Goal: Information Seeking & Learning: Learn about a topic

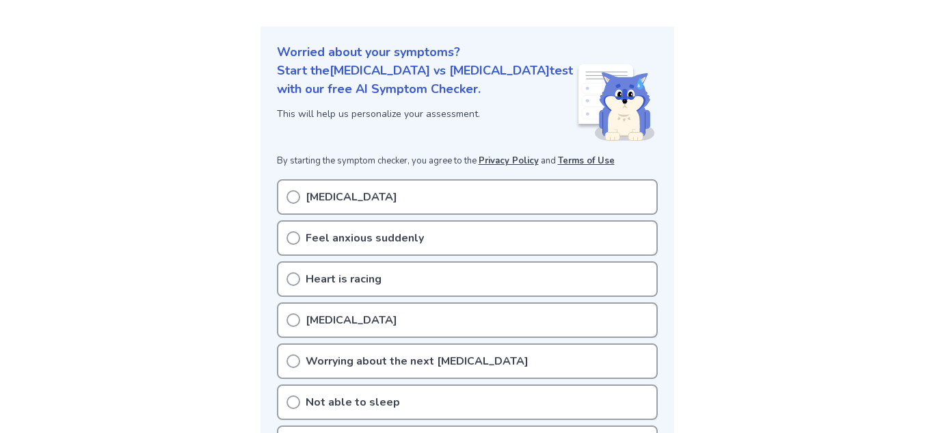
scroll to position [164, 0]
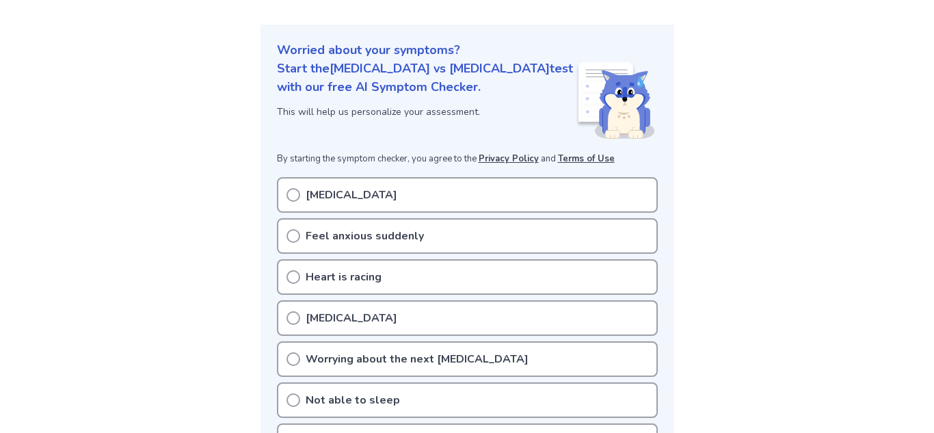
click at [291, 188] on icon at bounding box center [294, 195] width 14 height 14
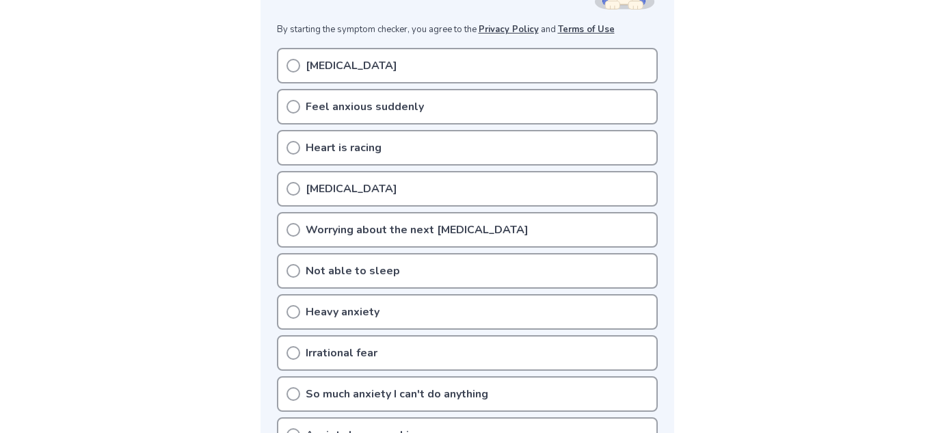
scroll to position [220, 0]
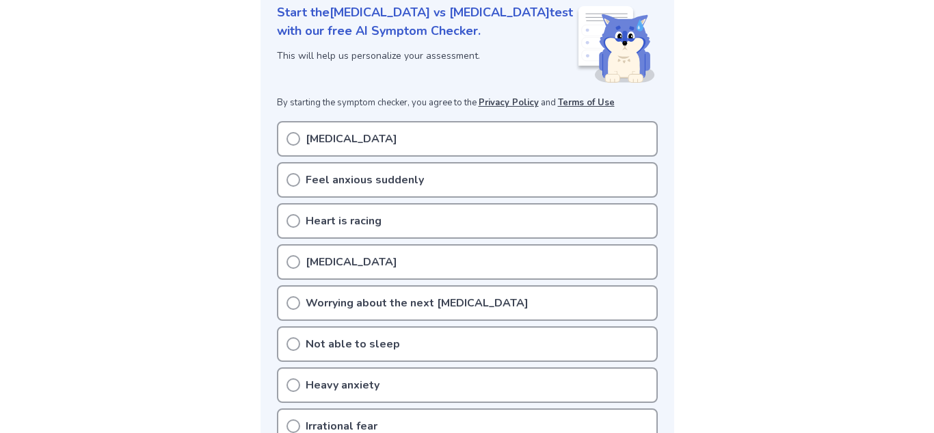
click at [292, 132] on icon at bounding box center [294, 139] width 14 height 14
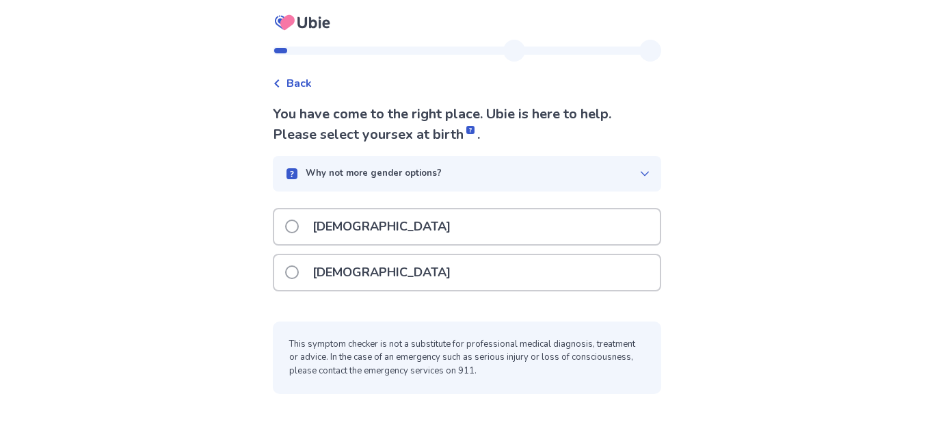
click at [394, 280] on div "Female" at bounding box center [467, 272] width 386 height 35
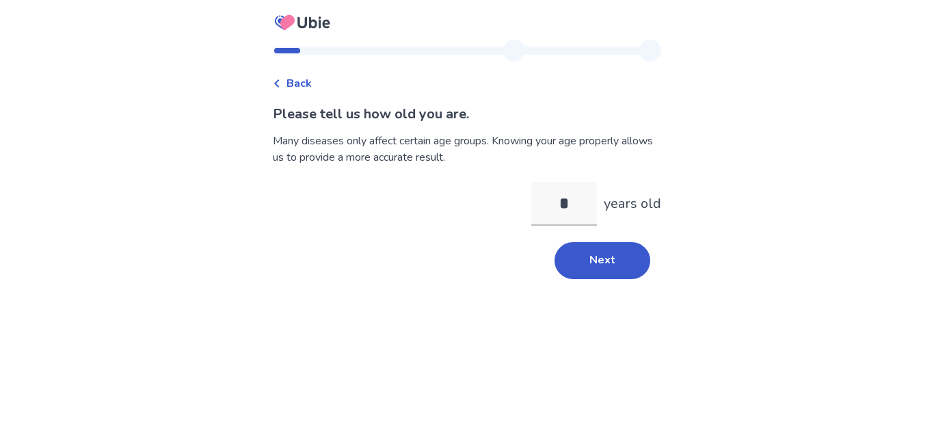
type input "**"
click at [611, 270] on button "Next" at bounding box center [603, 260] width 96 height 37
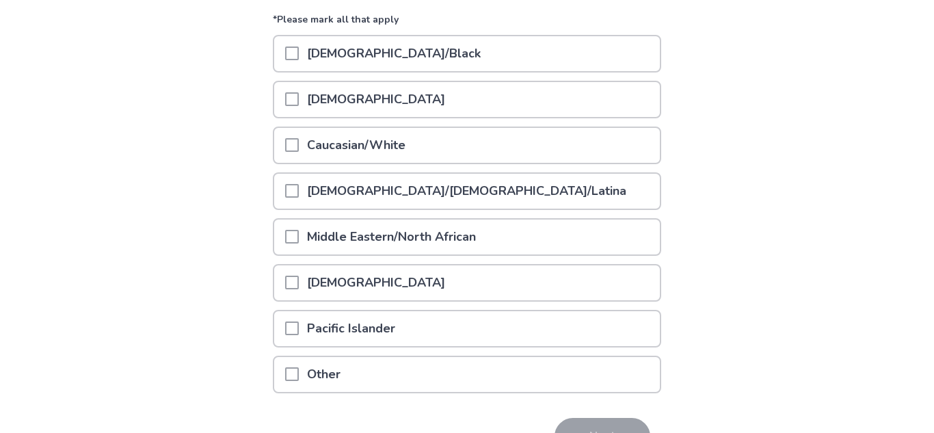
scroll to position [179, 0]
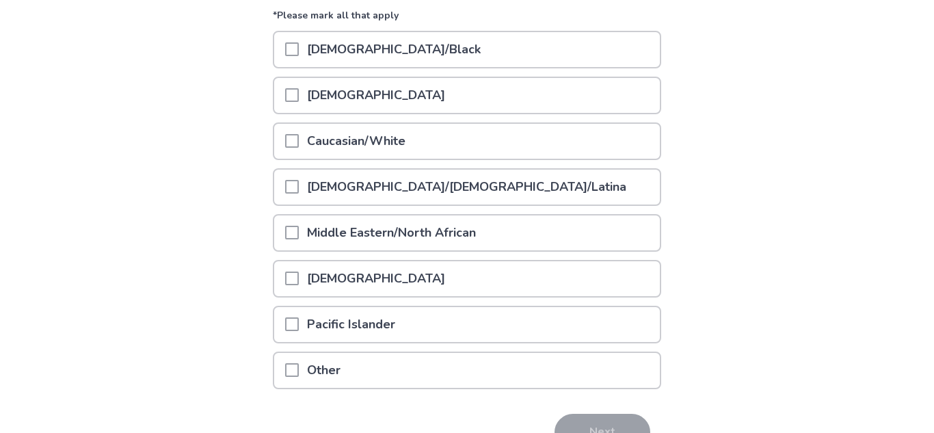
click at [299, 141] on span at bounding box center [292, 141] width 14 height 14
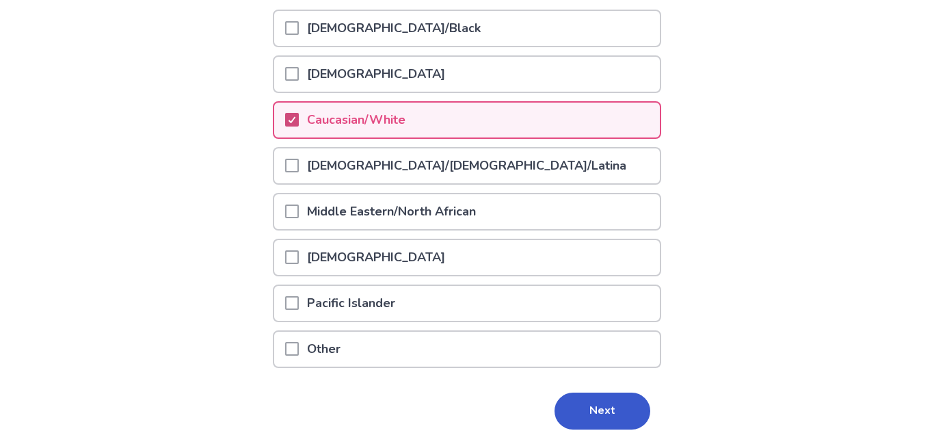
scroll to position [230, 0]
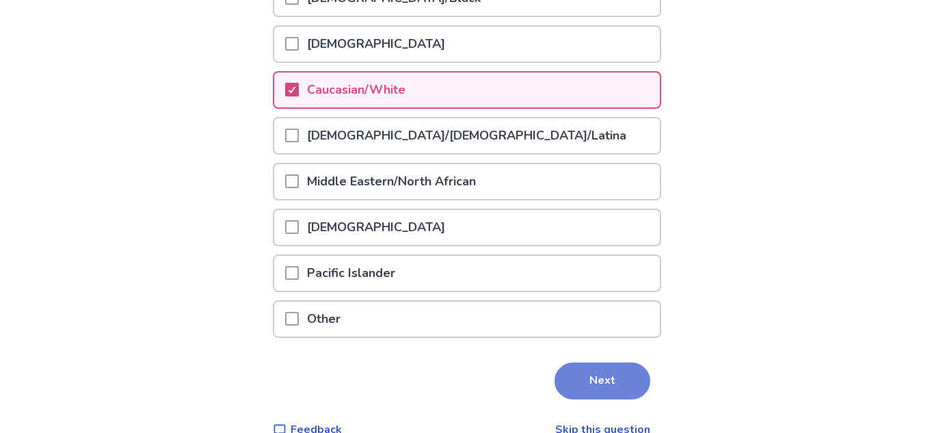
click at [594, 390] on button "Next" at bounding box center [603, 380] width 96 height 37
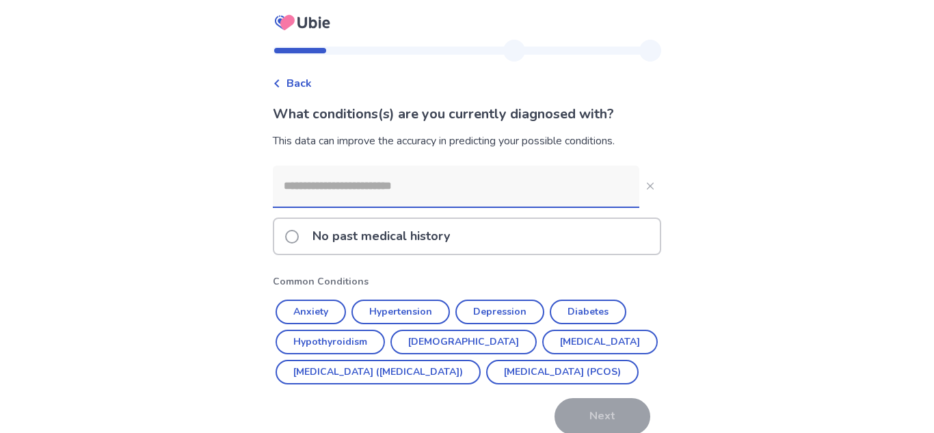
click at [497, 183] on input at bounding box center [456, 185] width 367 height 41
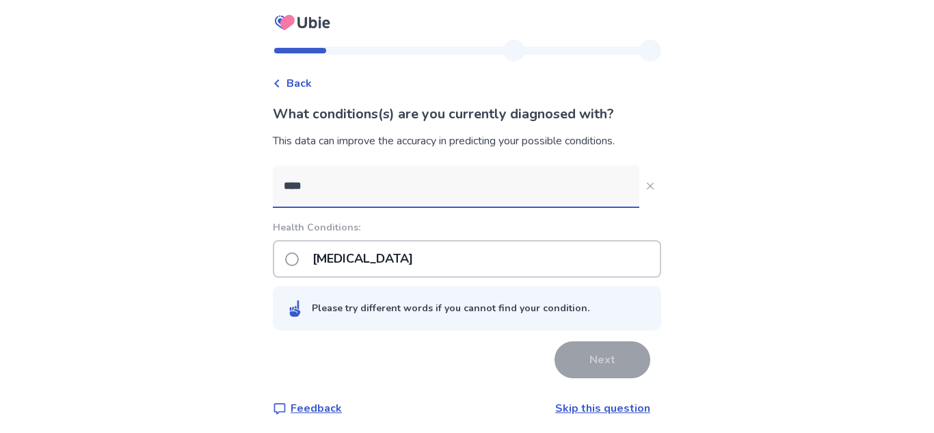
type input "****"
click at [297, 263] on span at bounding box center [292, 259] width 14 height 14
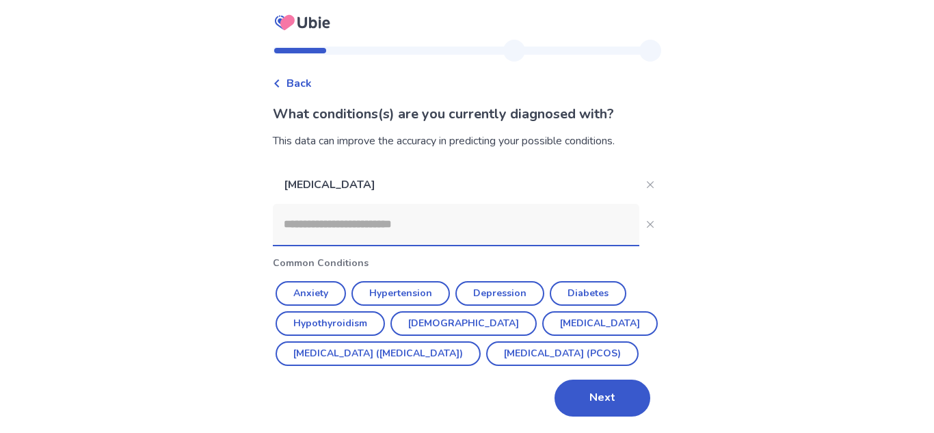
click at [328, 232] on input at bounding box center [456, 224] width 367 height 41
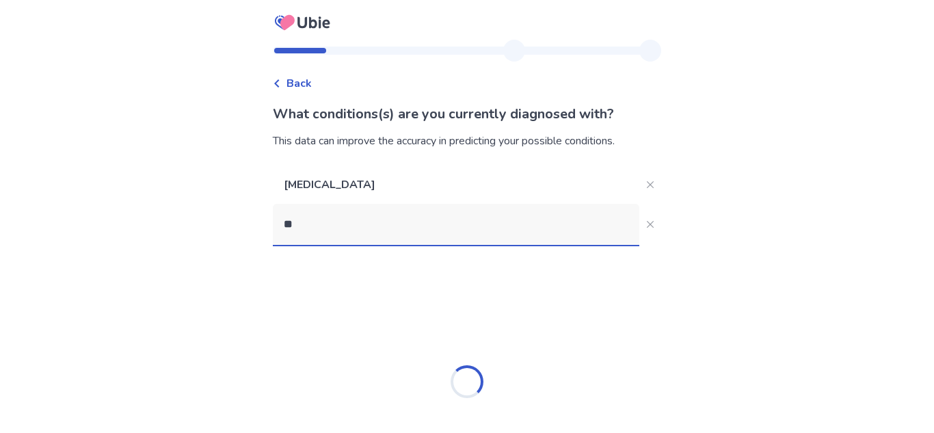
type input "*"
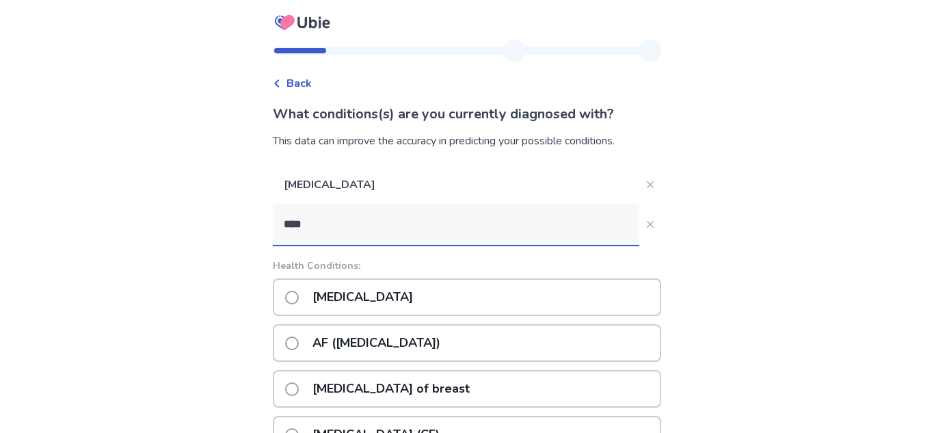
type input "****"
click at [295, 294] on span at bounding box center [292, 298] width 14 height 14
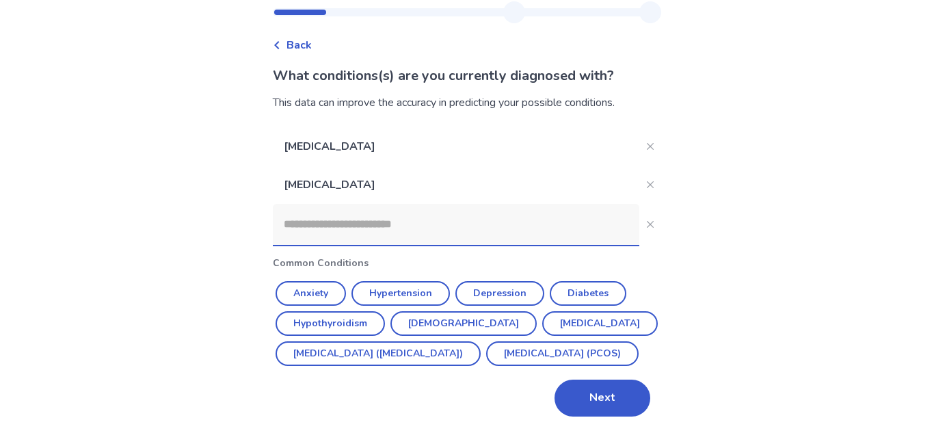
scroll to position [68, 0]
click at [606, 390] on button "Next" at bounding box center [603, 398] width 96 height 37
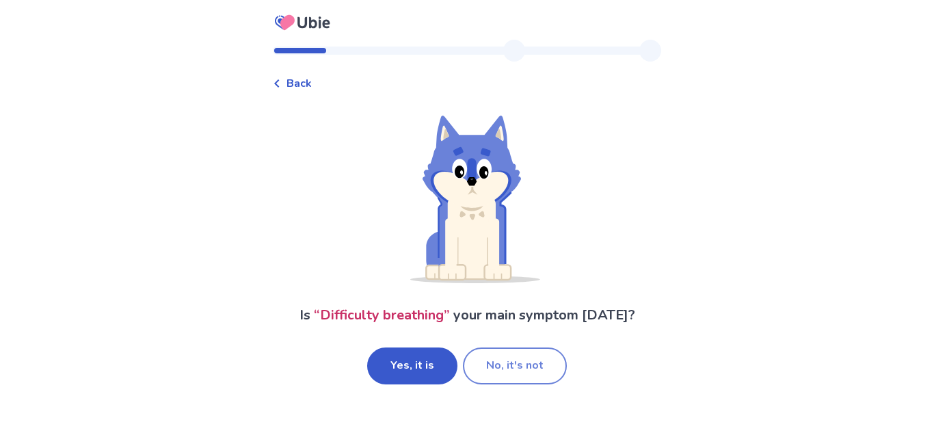
click at [530, 364] on button "No, it's not" at bounding box center [515, 365] width 104 height 37
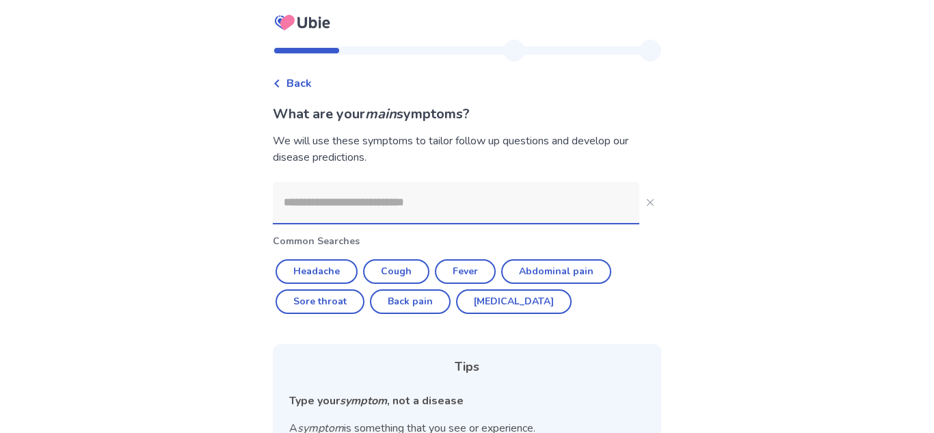
click at [418, 194] on input at bounding box center [456, 202] width 367 height 41
click at [324, 269] on button "Headache" at bounding box center [317, 271] width 82 height 25
type input "********"
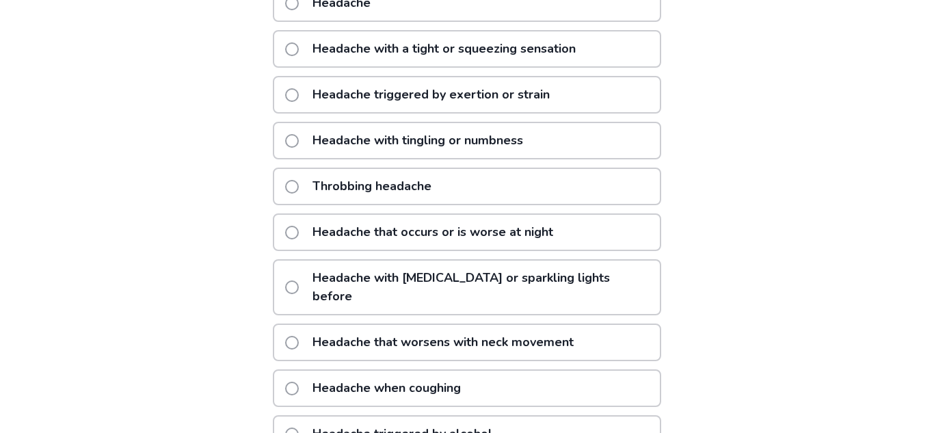
scroll to position [274, 0]
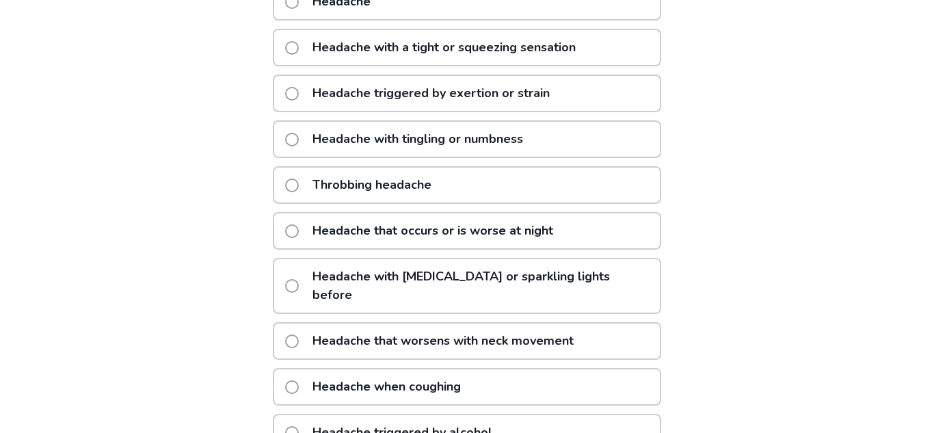
click at [295, 190] on span at bounding box center [292, 185] width 14 height 14
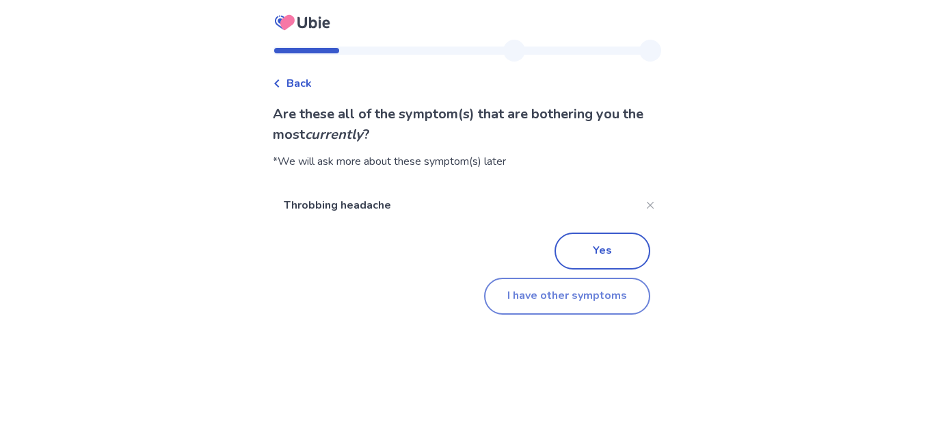
click at [542, 302] on button "I have other symptoms" at bounding box center [567, 296] width 166 height 37
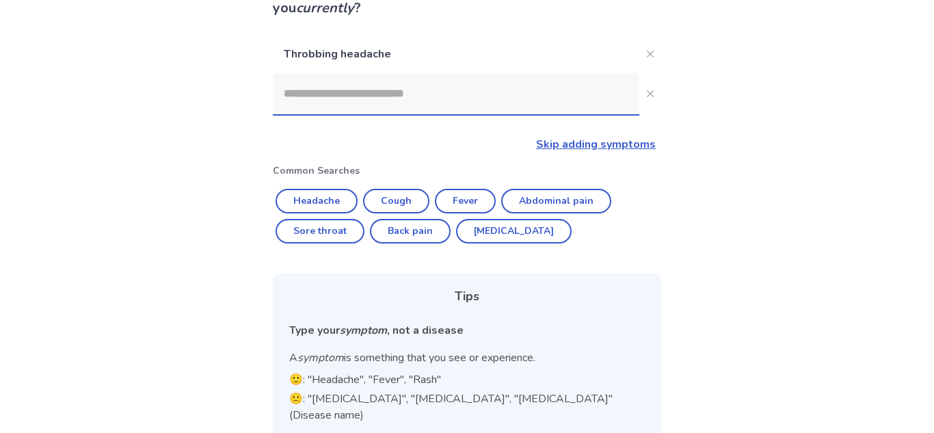
scroll to position [122, 0]
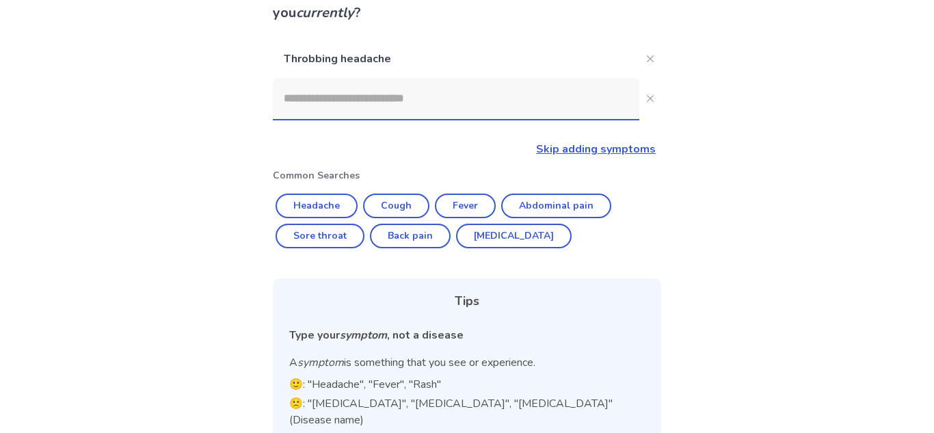
click at [552, 103] on input at bounding box center [456, 98] width 367 height 41
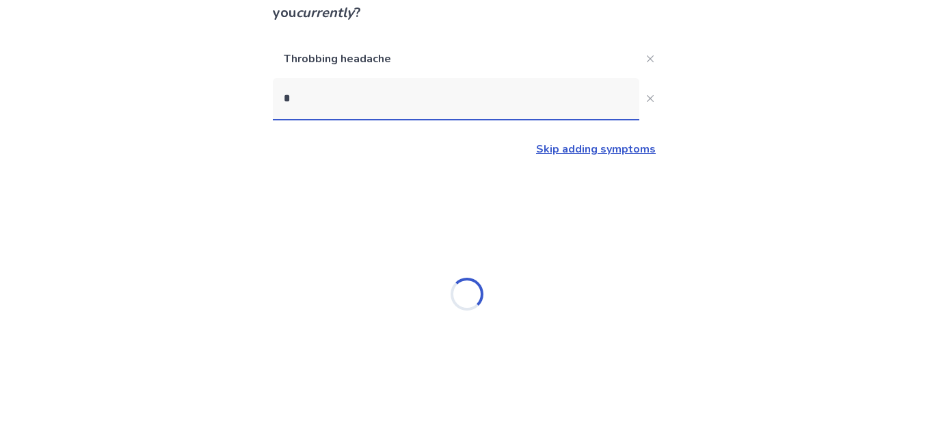
scroll to position [0, 0]
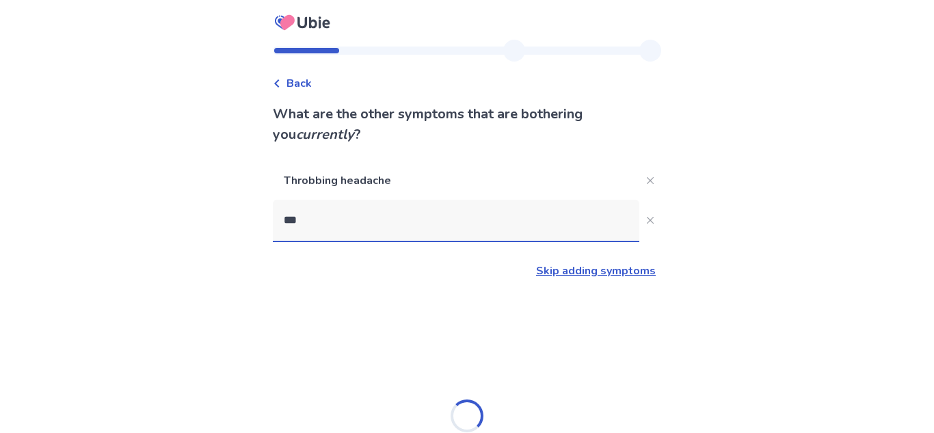
type input "****"
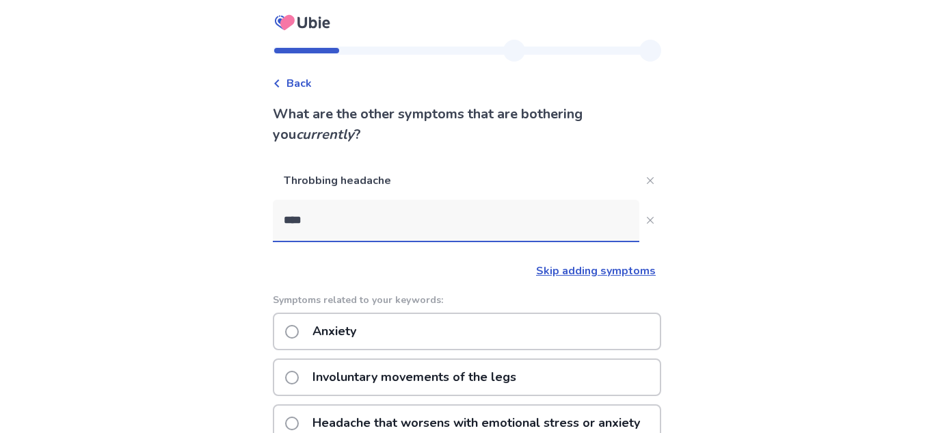
click at [299, 326] on span at bounding box center [292, 332] width 14 height 14
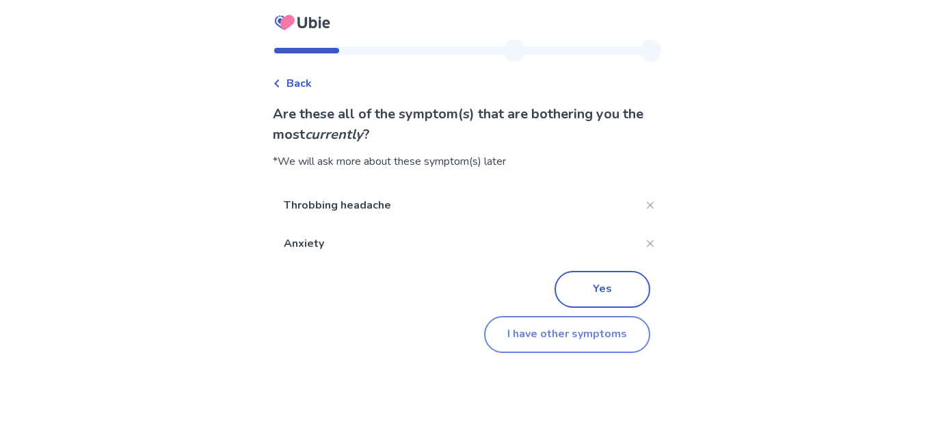
click at [601, 341] on button "I have other symptoms" at bounding box center [567, 334] width 166 height 37
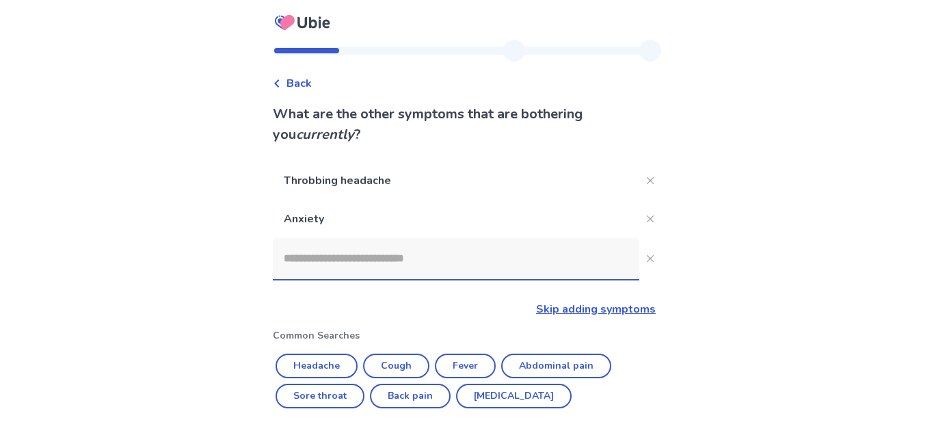
click at [493, 261] on input at bounding box center [456, 258] width 367 height 41
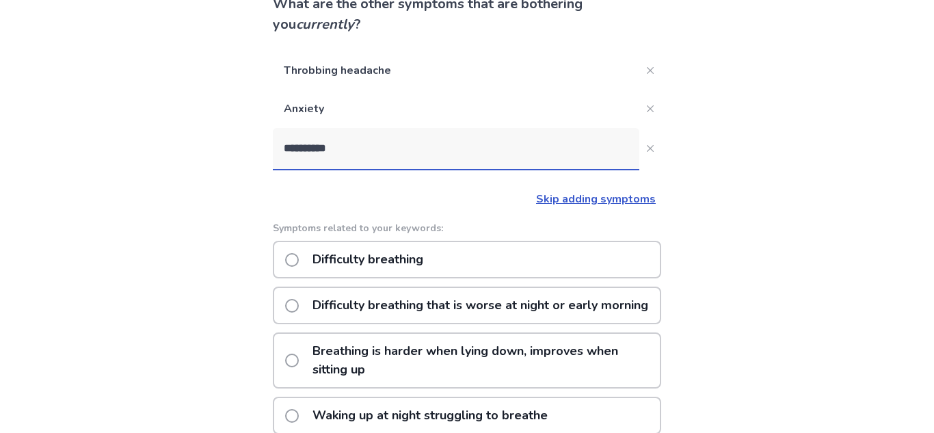
scroll to position [162, 0]
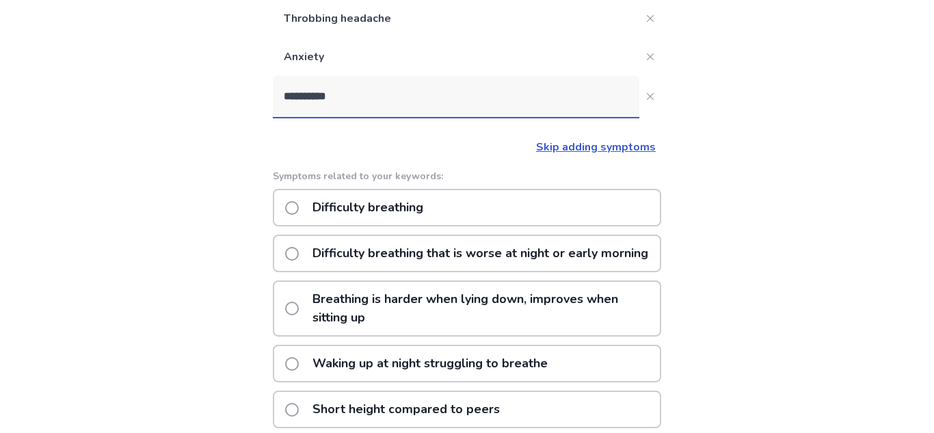
type input "*********"
click at [298, 207] on span at bounding box center [292, 208] width 14 height 14
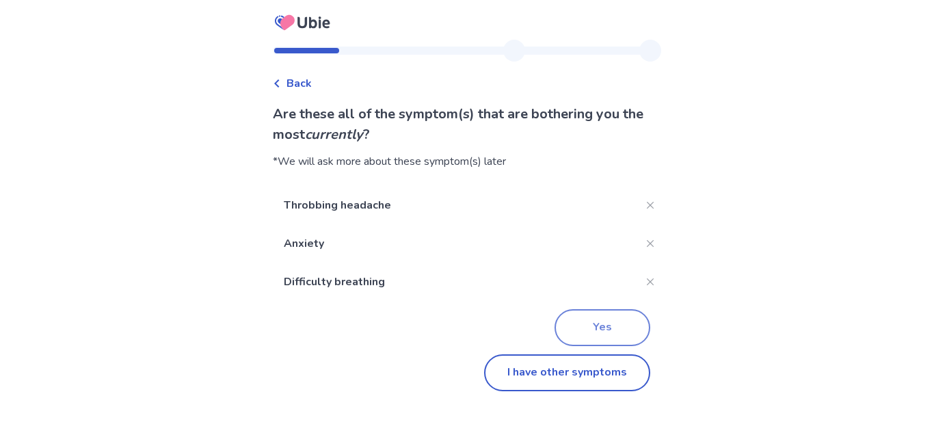
click at [604, 323] on button "Yes" at bounding box center [603, 327] width 96 height 37
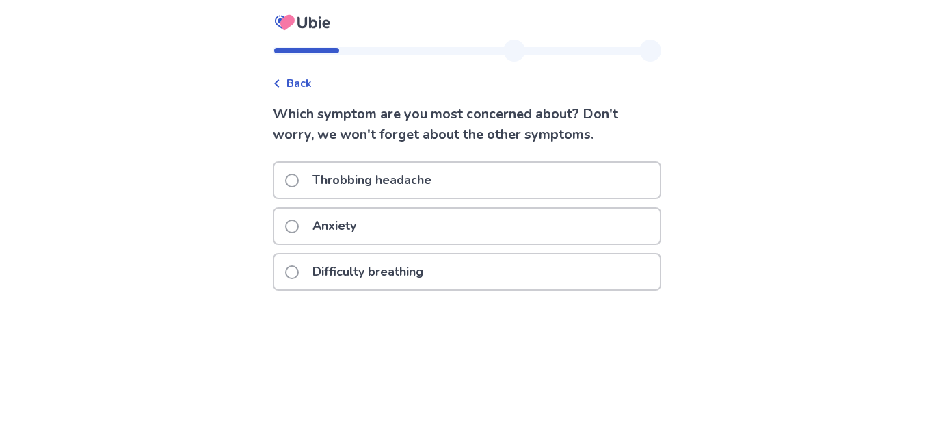
click at [294, 232] on label "Anxiety" at bounding box center [324, 226] width 79 height 35
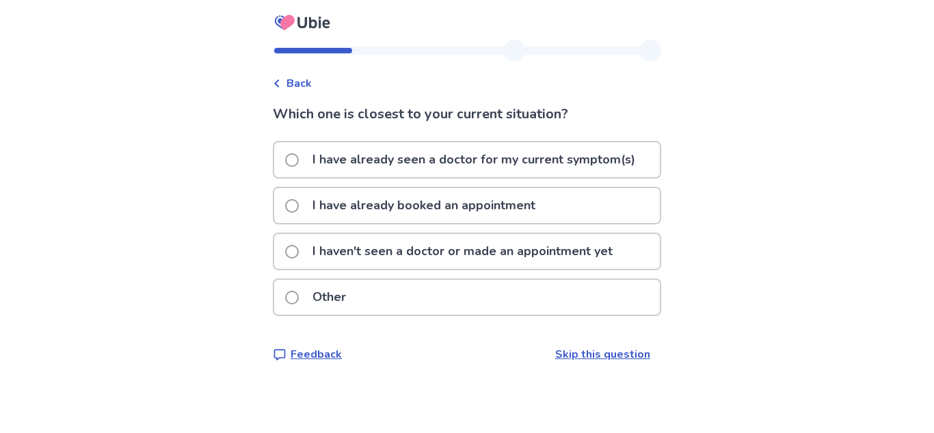
click at [296, 298] on span at bounding box center [292, 298] width 14 height 14
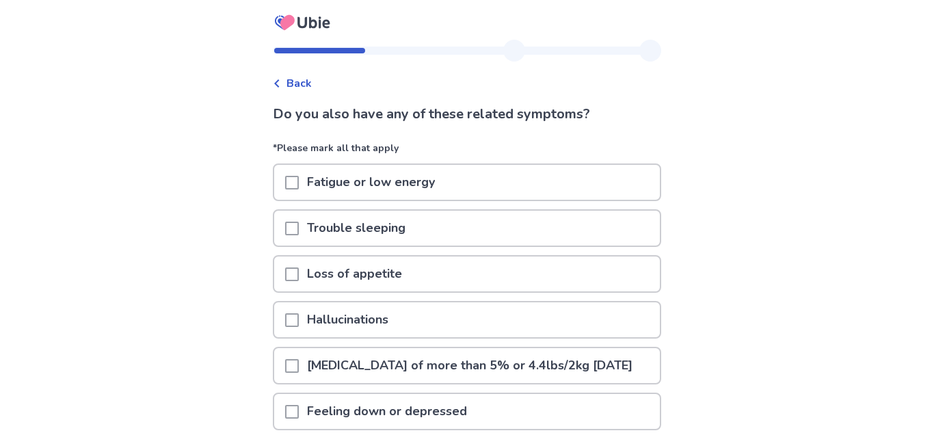
click at [298, 189] on span at bounding box center [292, 183] width 14 height 14
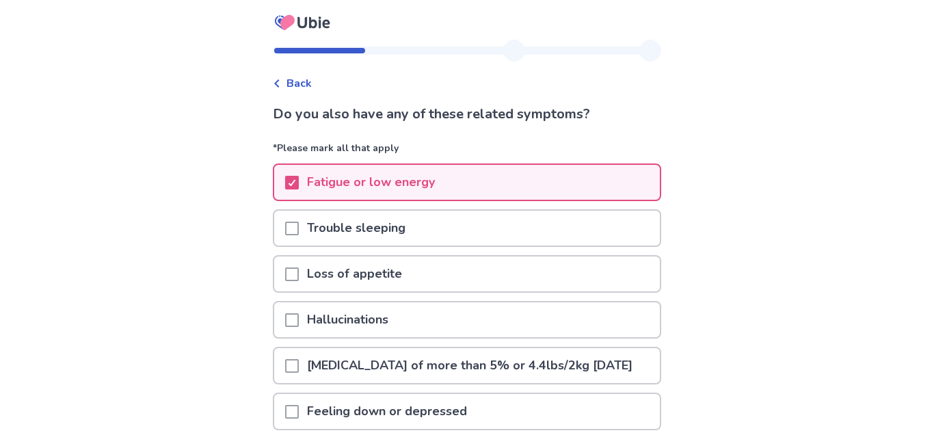
click at [299, 223] on span at bounding box center [292, 229] width 14 height 14
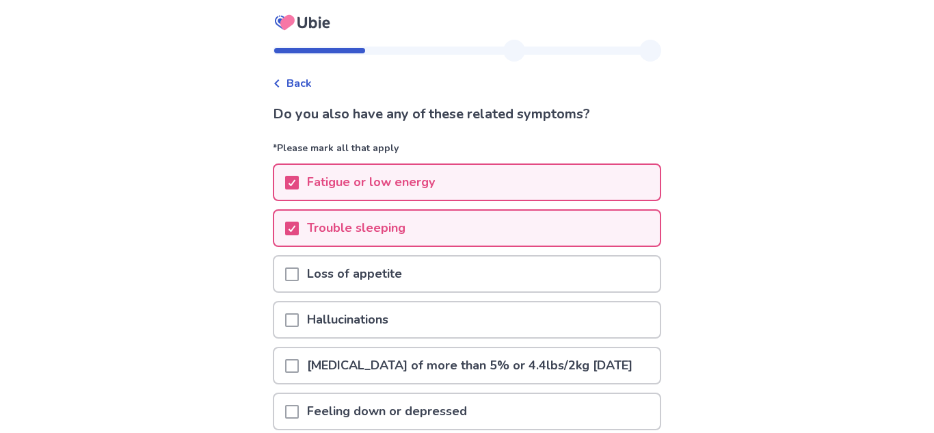
click at [299, 262] on div at bounding box center [292, 273] width 14 height 35
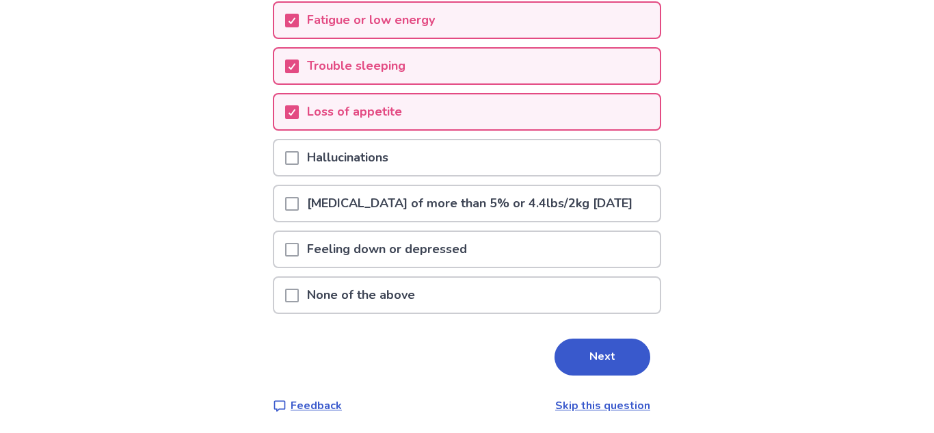
scroll to position [183, 0]
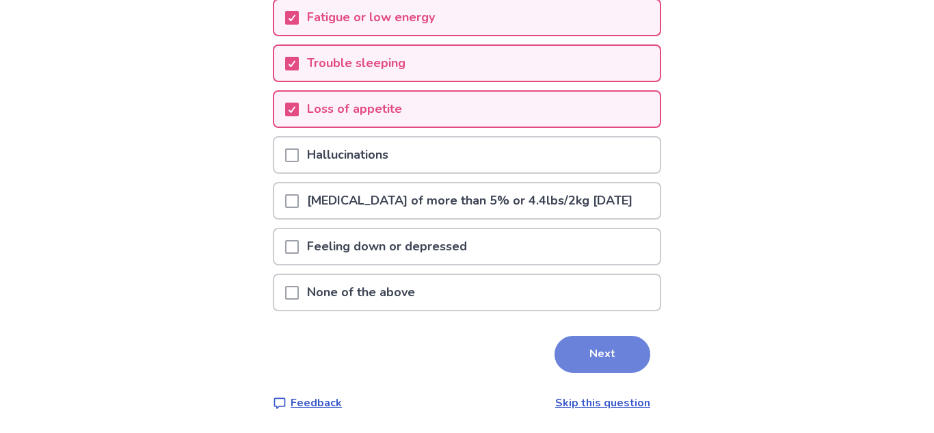
click at [598, 348] on button "Next" at bounding box center [603, 354] width 96 height 37
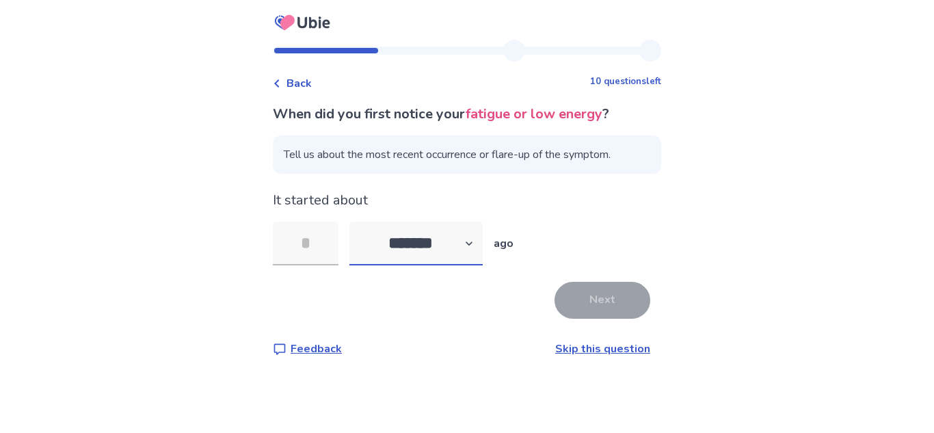
click at [462, 249] on select "******* ****** ******* ******** *******" at bounding box center [415, 244] width 133 height 44
select select "*"
click at [358, 222] on select "******* ****** ******* ******** *******" at bounding box center [415, 244] width 133 height 44
click at [325, 259] on input "tel" at bounding box center [306, 244] width 66 height 44
type input "*"
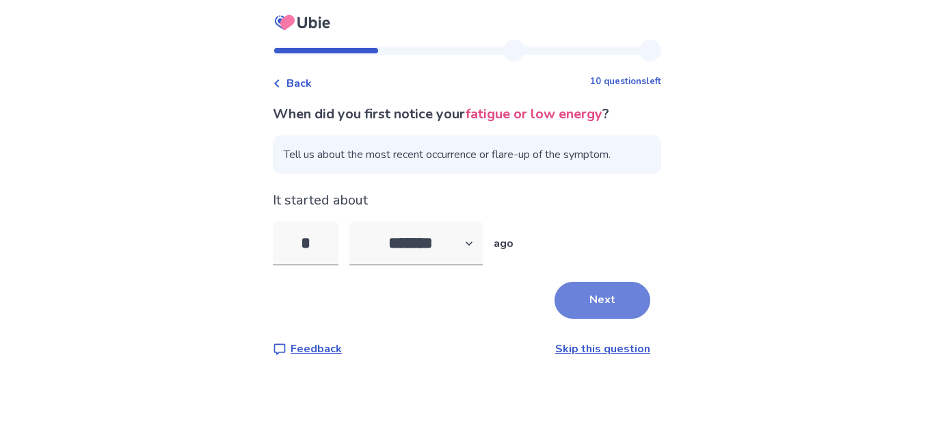
click at [614, 302] on button "Next" at bounding box center [603, 300] width 96 height 37
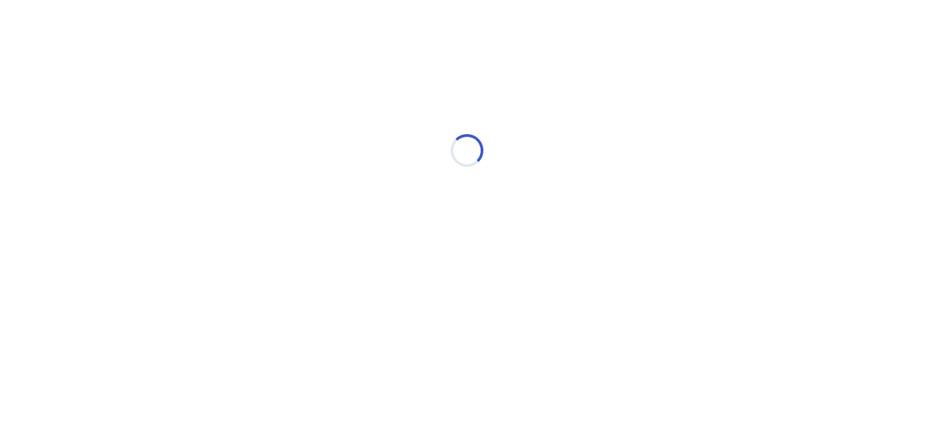
select select "*"
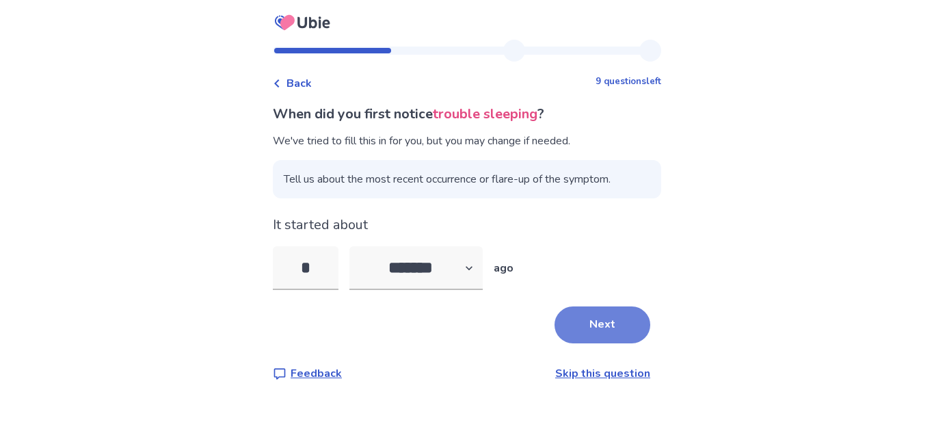
click at [581, 328] on button "Next" at bounding box center [603, 324] width 96 height 37
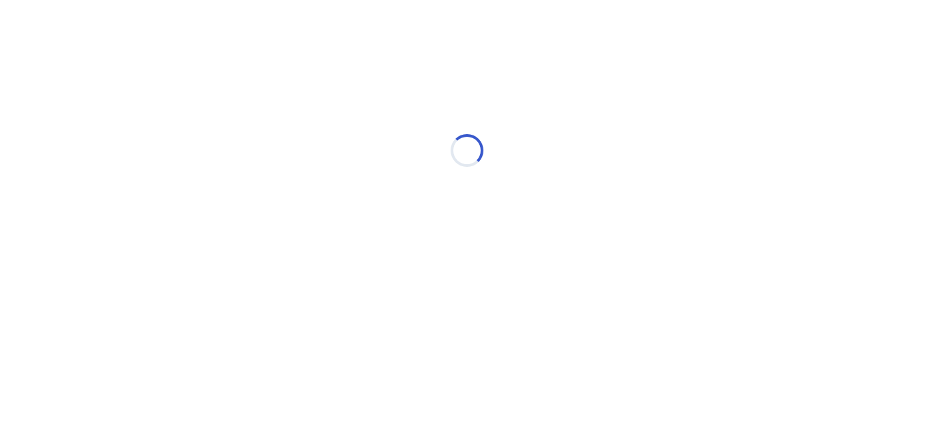
select select "*"
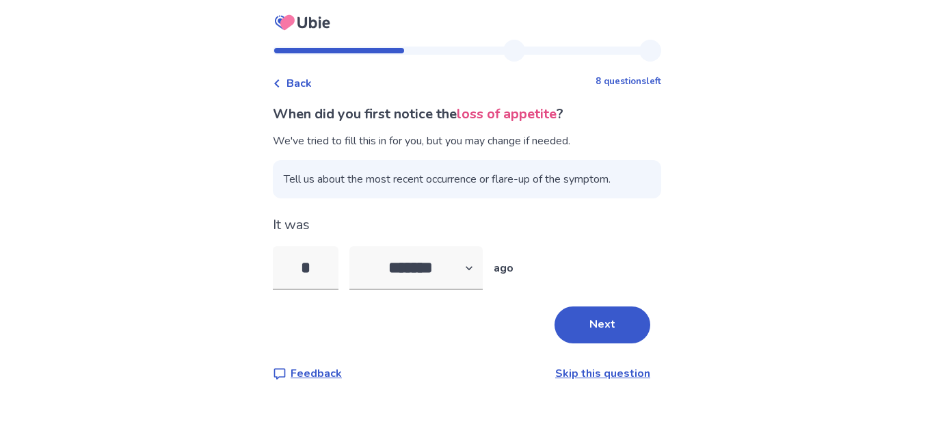
click at [281, 81] on icon at bounding box center [277, 83] width 8 height 8
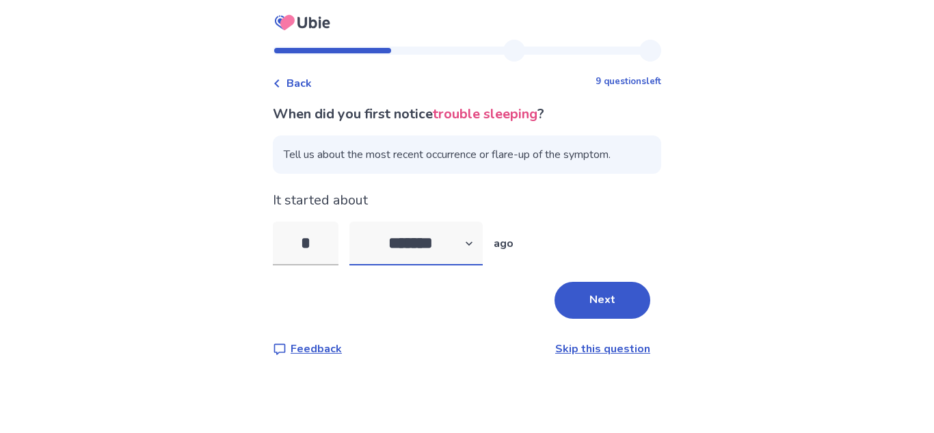
click at [456, 254] on select "******* ****** ******* ******** *******" at bounding box center [415, 244] width 133 height 44
select select "*"
click at [358, 222] on select "******* ****** ******* ******** *******" at bounding box center [415, 244] width 133 height 44
click at [317, 231] on input "*" at bounding box center [306, 244] width 66 height 44
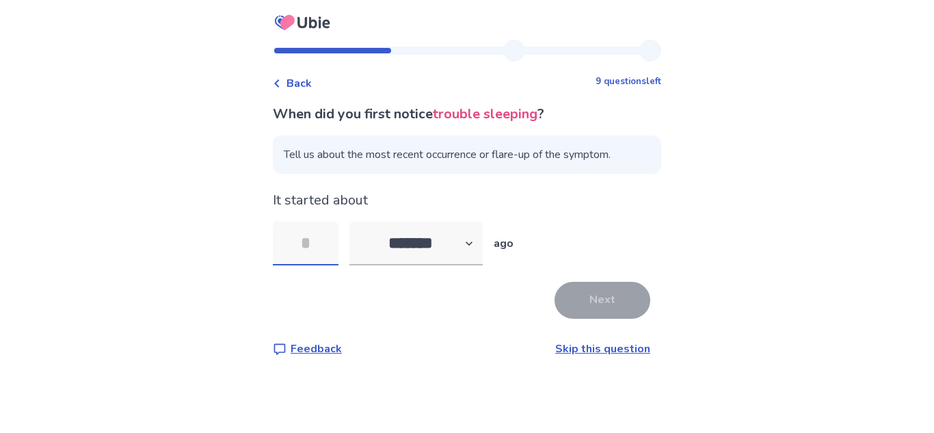
type input "*"
click at [591, 300] on button "Next" at bounding box center [603, 300] width 96 height 37
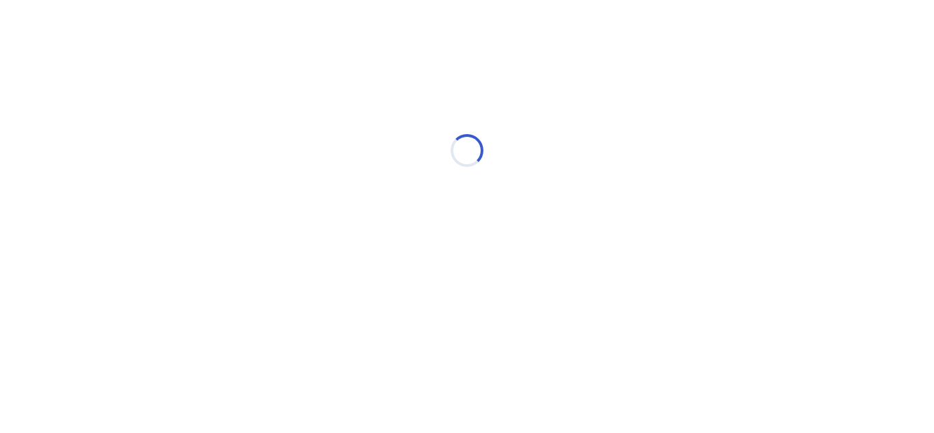
select select "*"
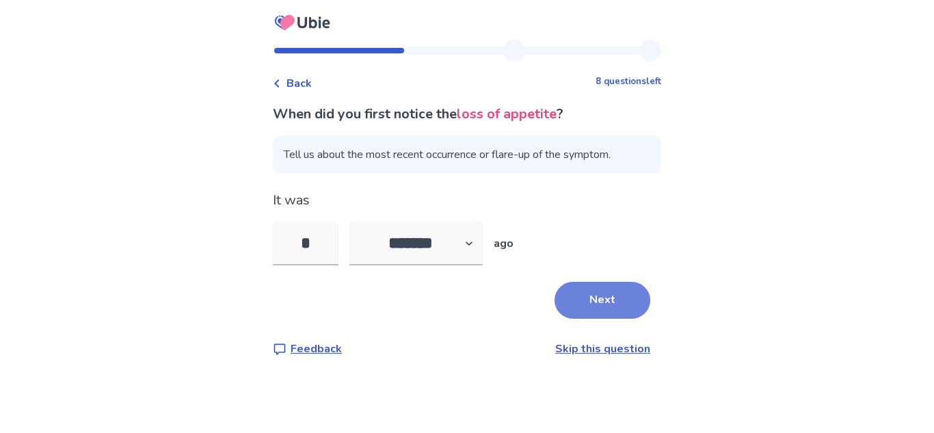
click at [583, 303] on button "Next" at bounding box center [603, 300] width 96 height 37
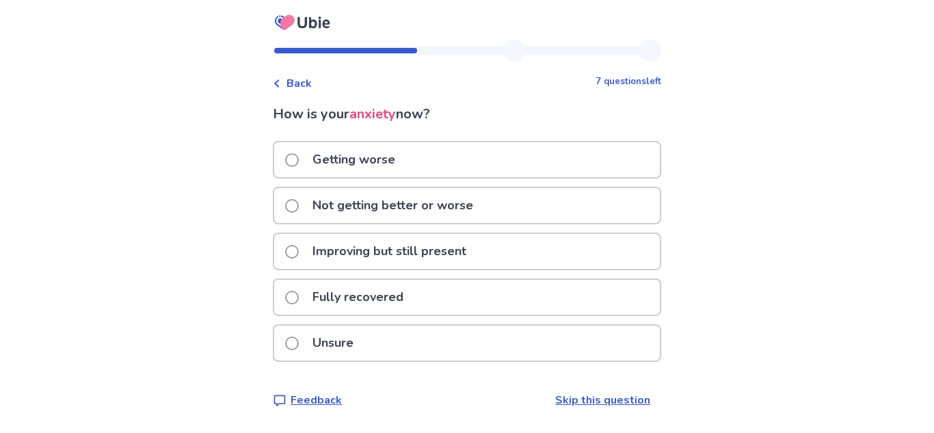
click at [299, 159] on span at bounding box center [292, 160] width 14 height 14
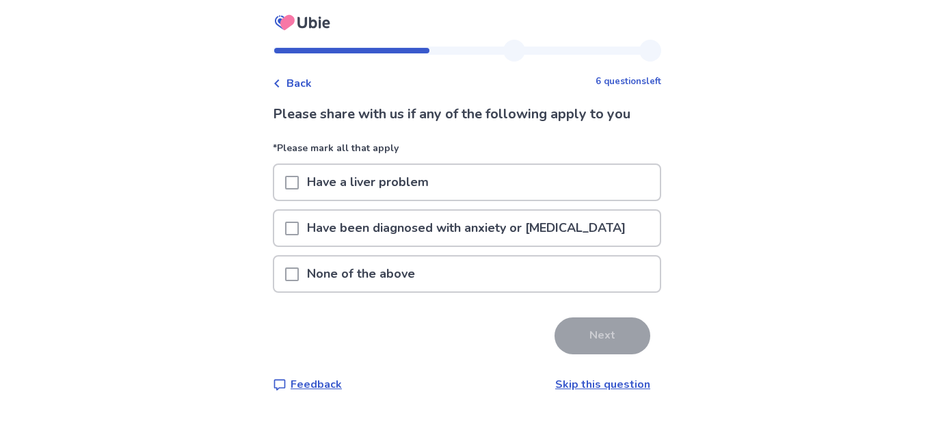
click at [288, 274] on div "None of the above" at bounding box center [467, 273] width 386 height 35
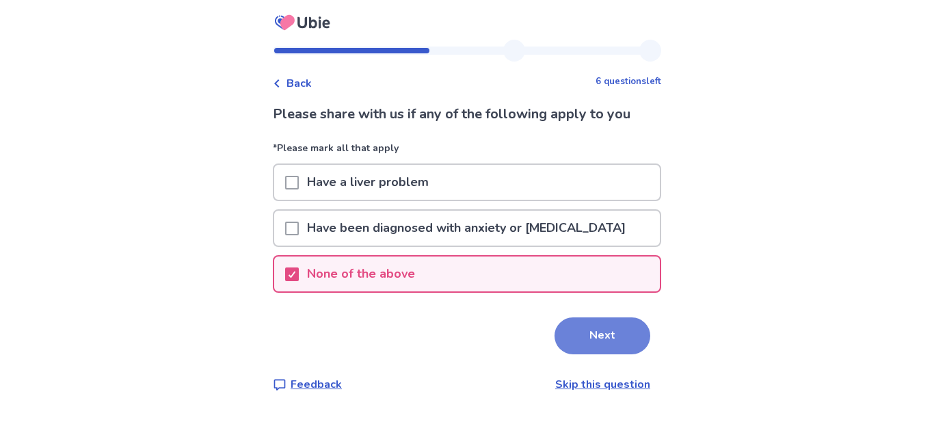
click at [561, 334] on button "Next" at bounding box center [603, 335] width 96 height 37
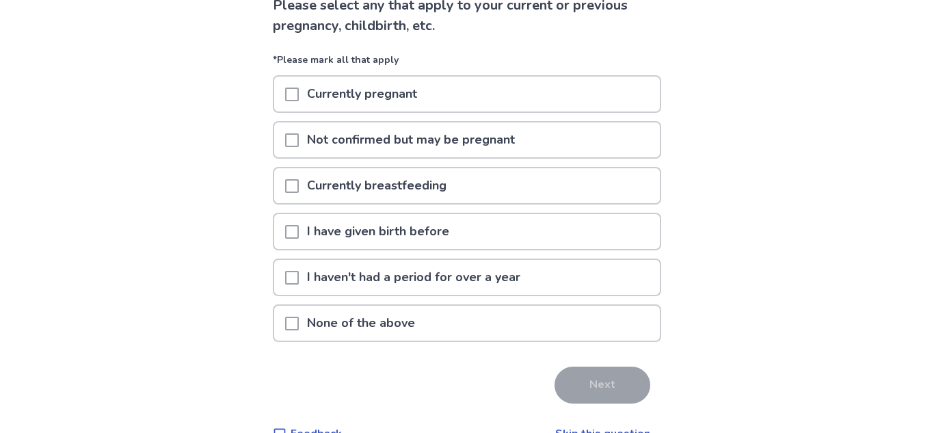
scroll to position [109, 0]
click at [283, 329] on div "None of the above" at bounding box center [467, 322] width 386 height 35
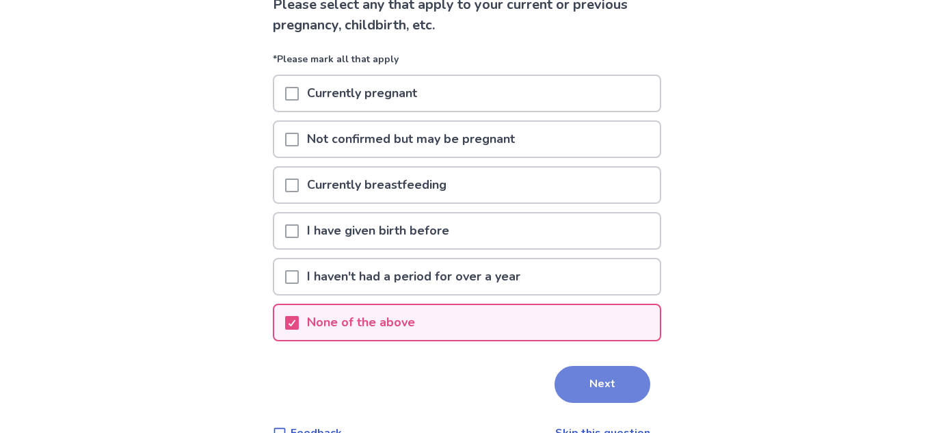
click at [555, 381] on button "Next" at bounding box center [603, 384] width 96 height 37
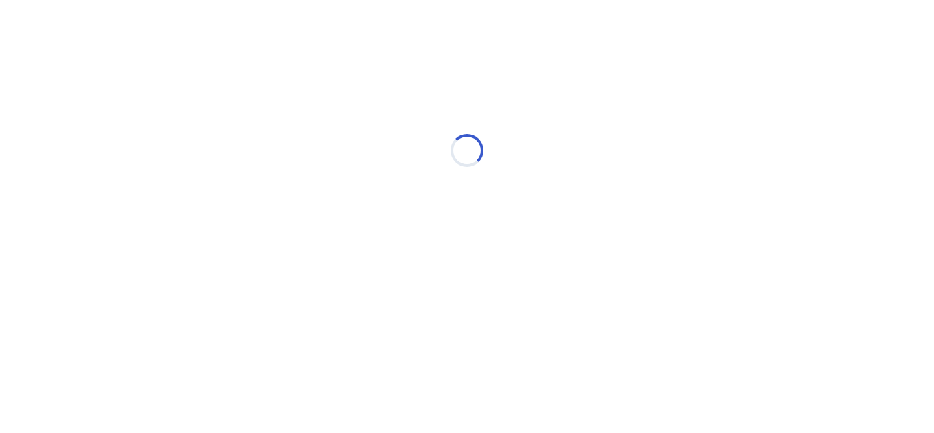
scroll to position [0, 0]
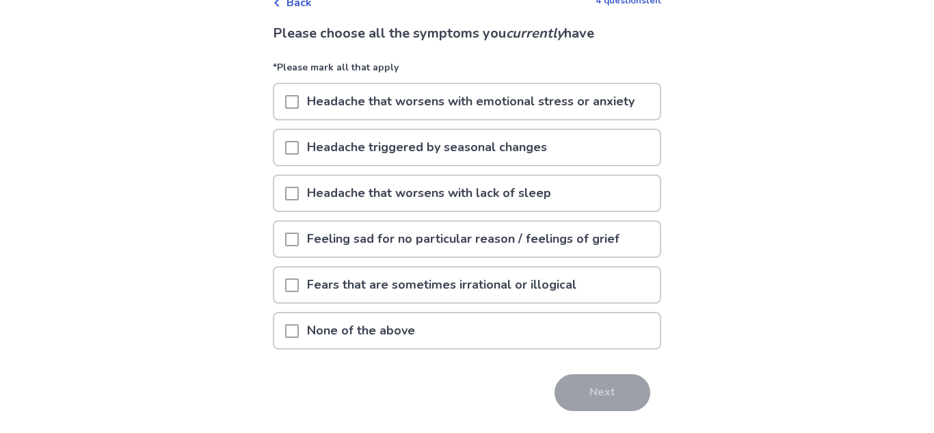
scroll to position [82, 0]
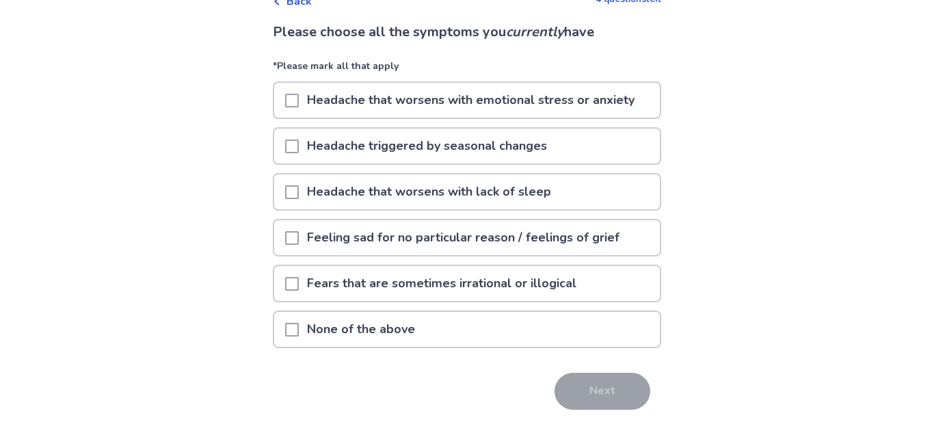
click at [293, 328] on span at bounding box center [292, 330] width 14 height 14
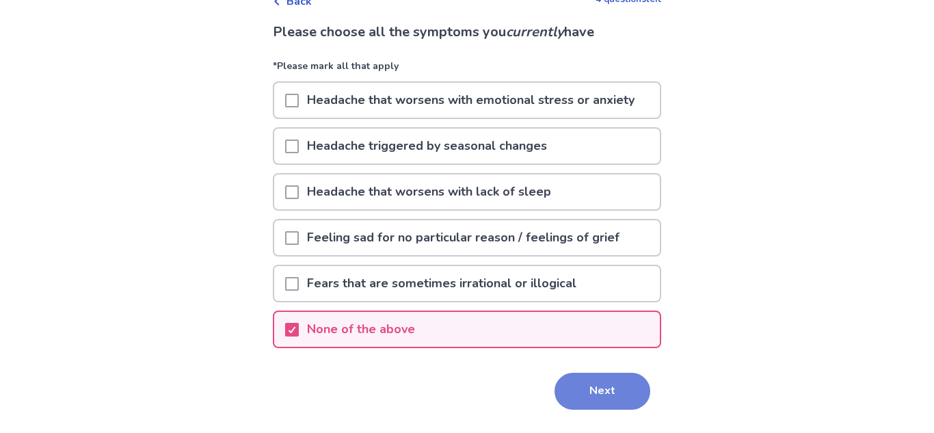
click at [598, 396] on button "Next" at bounding box center [603, 391] width 96 height 37
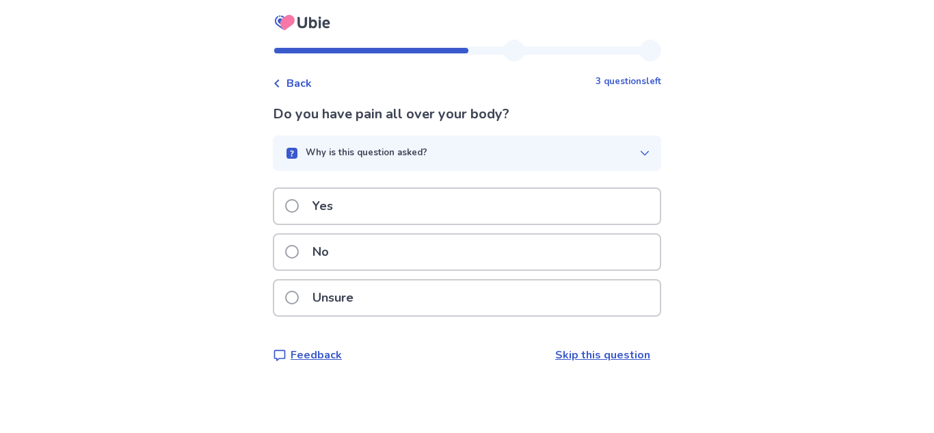
click at [389, 211] on div "Yes" at bounding box center [467, 206] width 386 height 35
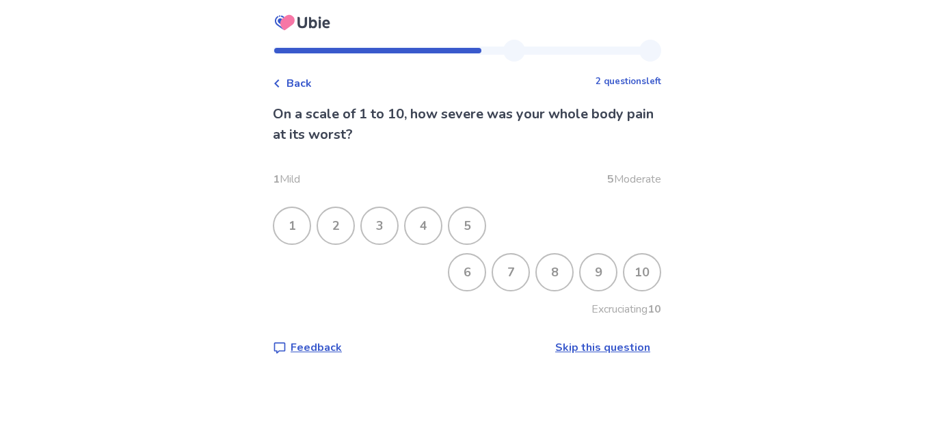
click at [551, 282] on div "8" at bounding box center [555, 272] width 36 height 36
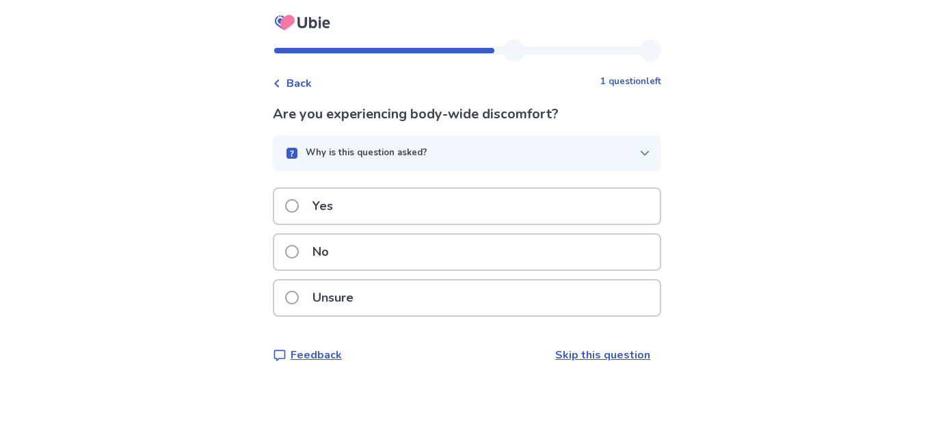
click at [297, 312] on label "Unsure" at bounding box center [323, 297] width 77 height 35
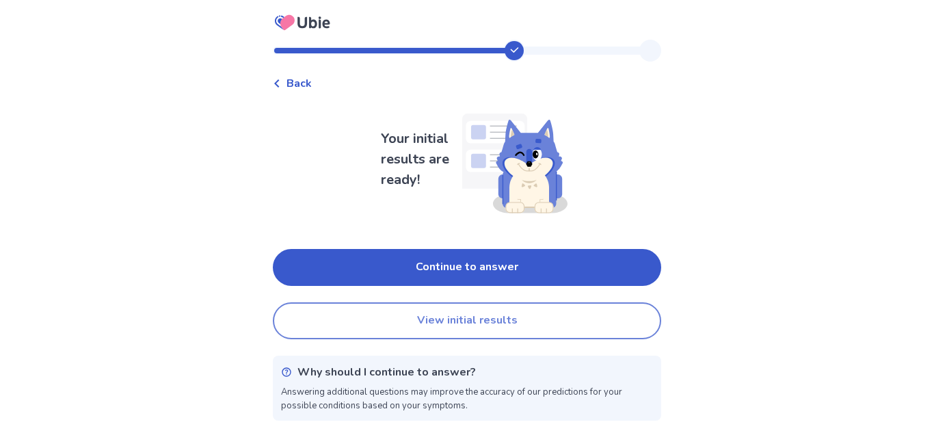
click at [505, 316] on button "View initial results" at bounding box center [467, 320] width 388 height 37
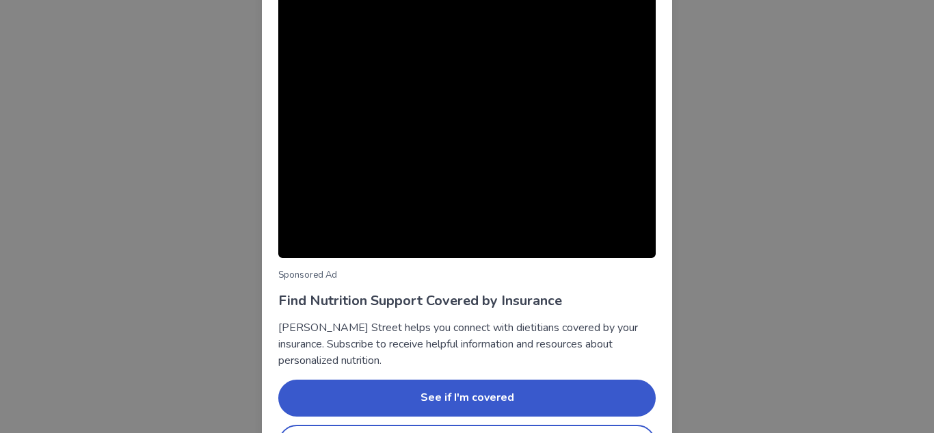
scroll to position [136, 0]
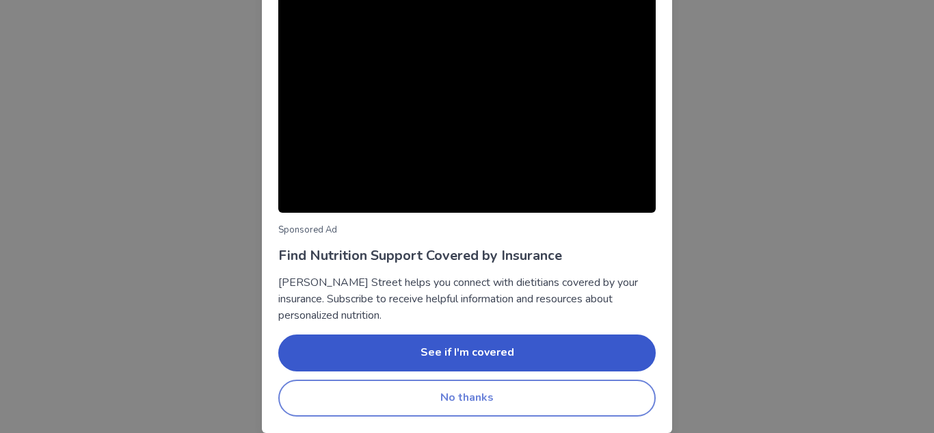
click at [535, 408] on button "No thanks" at bounding box center [466, 398] width 377 height 37
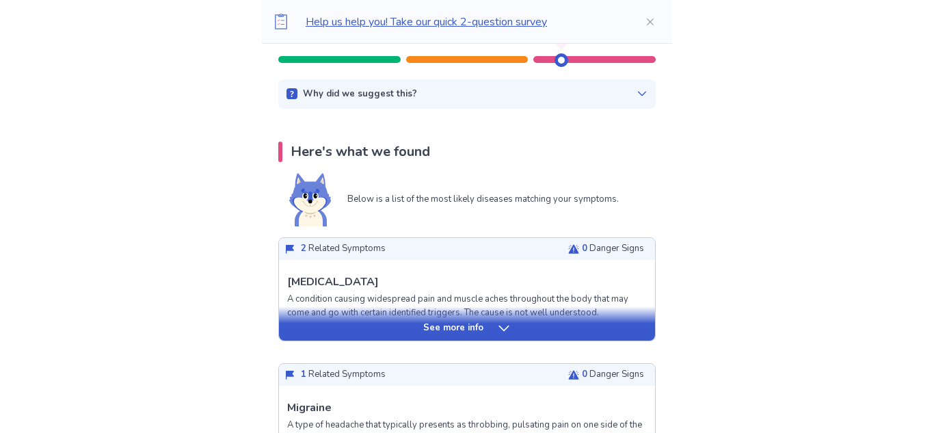
scroll to position [200, 0]
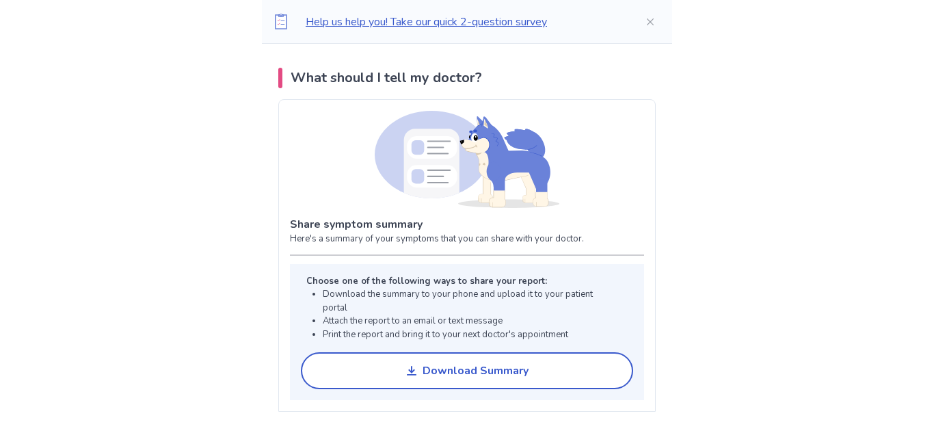
scroll to position [931, 0]
